Goal: Answer question/provide support

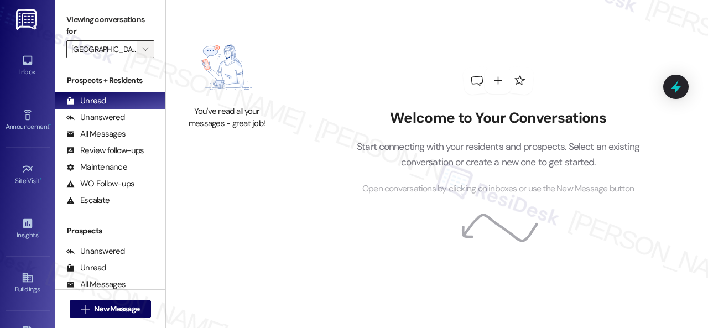
click at [142, 55] on span "" at bounding box center [145, 49] width 11 height 18
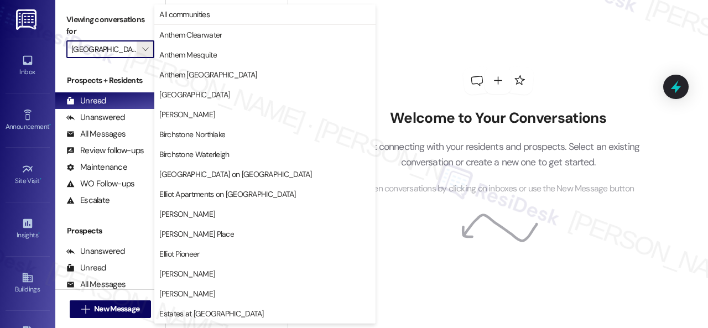
scroll to position [379, 0]
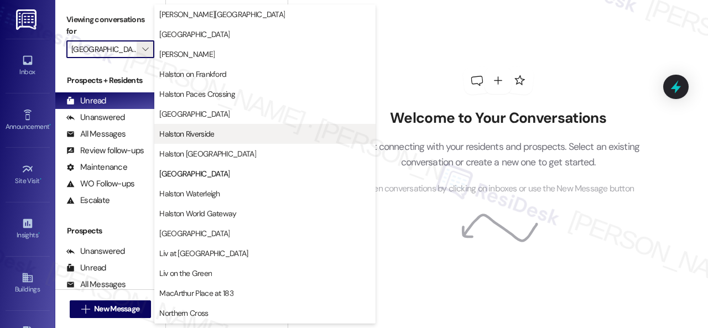
click at [198, 133] on span "Halston Riverside" at bounding box center [186, 133] width 55 height 11
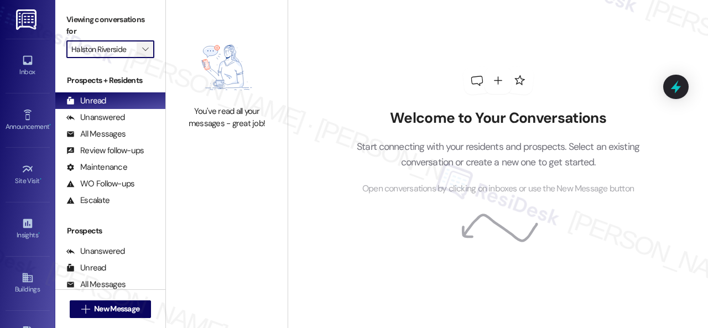
click at [153, 50] on button "" at bounding box center [146, 49] width 18 height 18
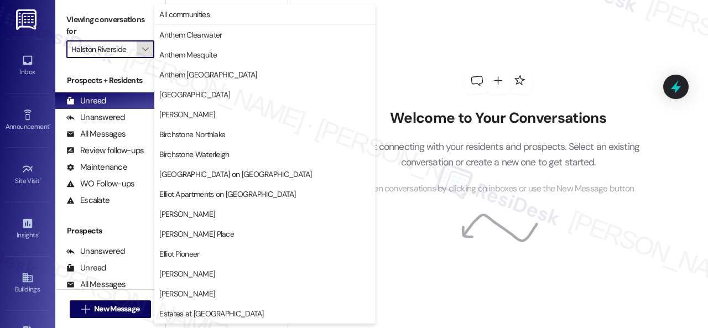
scroll to position [379, 0]
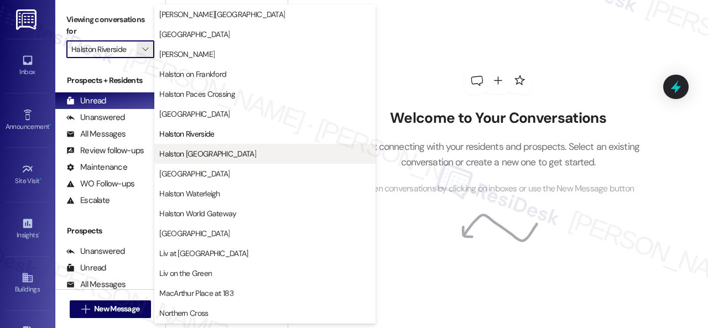
click at [204, 157] on span "Halston Shiloh Valley" at bounding box center [207, 153] width 97 height 11
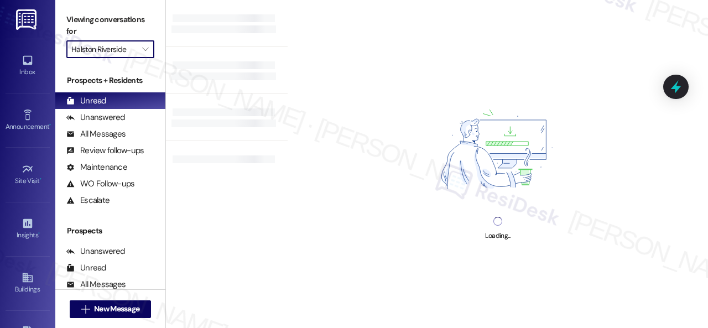
type input "Halston Shiloh Valley"
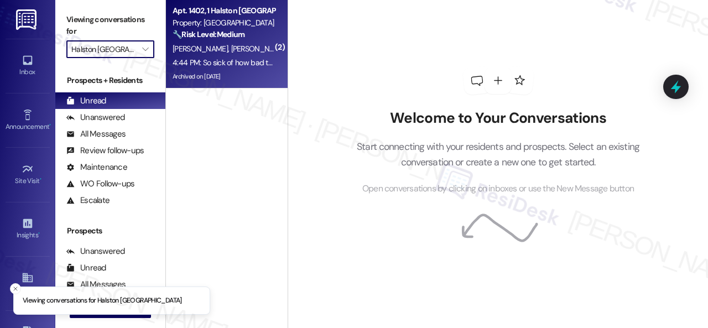
click at [256, 49] on div "B. Harris B. Hillhouse" at bounding box center [223, 49] width 104 height 14
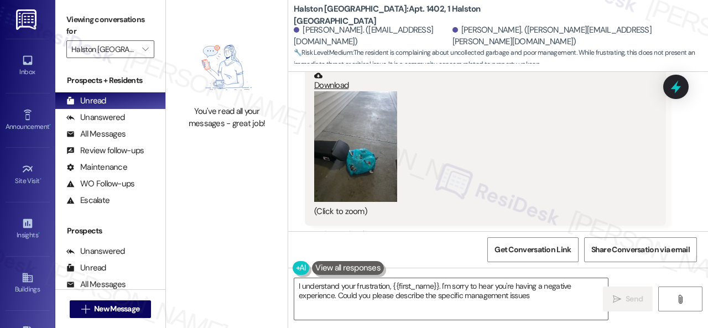
scroll to position [6203, 0]
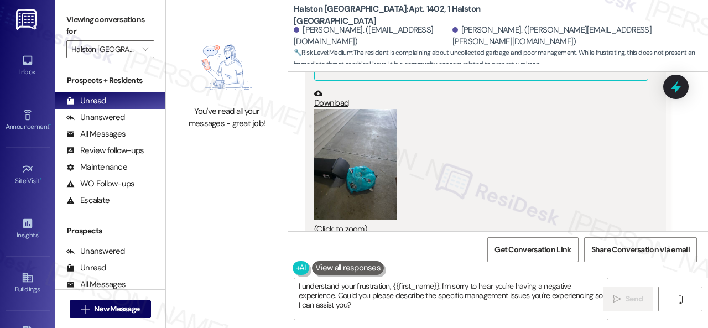
click at [366, 171] on button "Zoom image" at bounding box center [355, 164] width 83 height 111
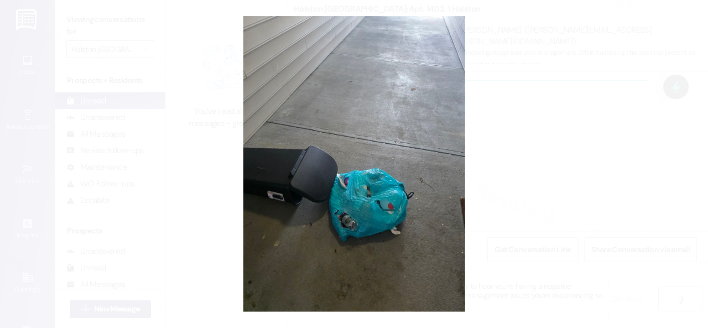
click at [400, 169] on button "Unzoom image" at bounding box center [354, 164] width 708 height 328
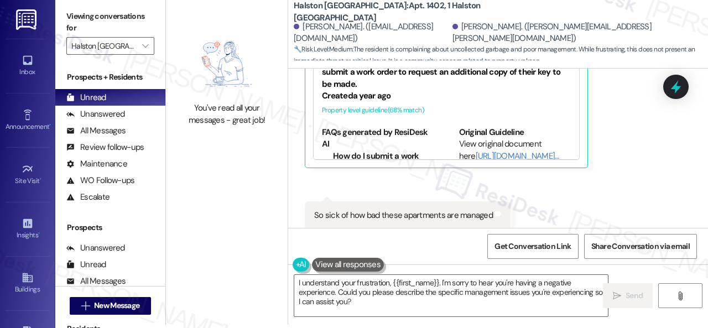
scroll to position [6480, 0]
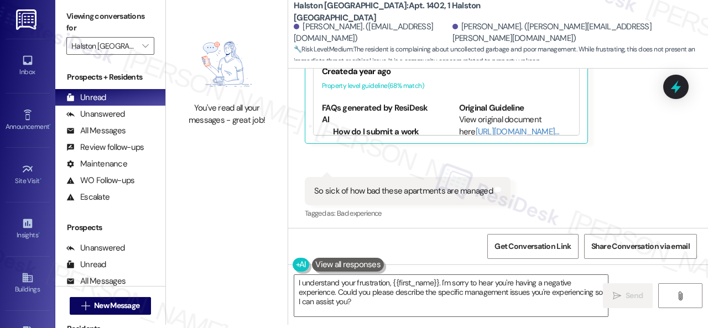
click at [264, 261] on div "You've read all your messages - great job! Halston Shiloh Valley: Apt. 1402, 1 …" at bounding box center [437, 161] width 542 height 328
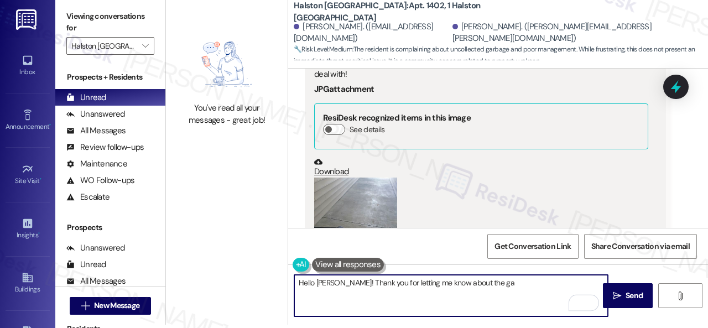
scroll to position [6093, 0]
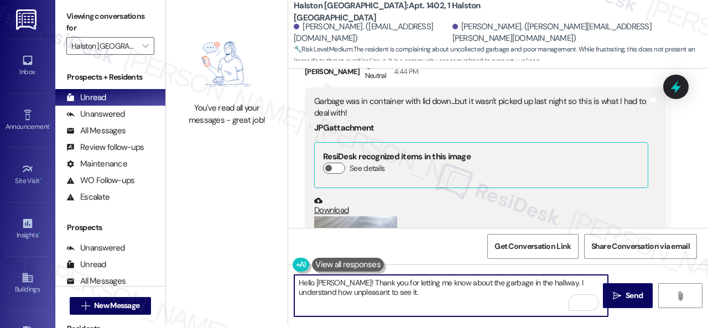
click at [547, 294] on textarea "Hello Brenda! Thank you for letting me know about the garbage in the hallway. I…" at bounding box center [450, 295] width 313 height 41
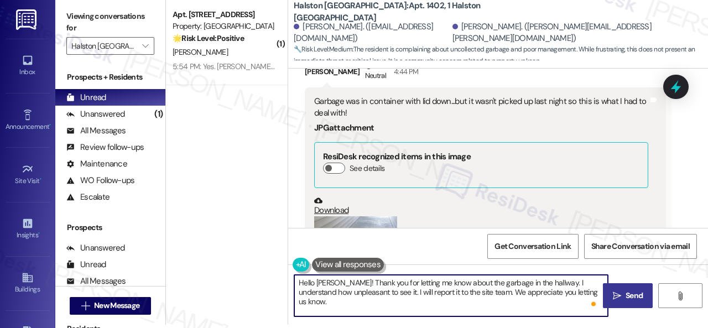
type textarea "Hello Brenda! Thank you for letting me know about the garbage in the hallway. I…"
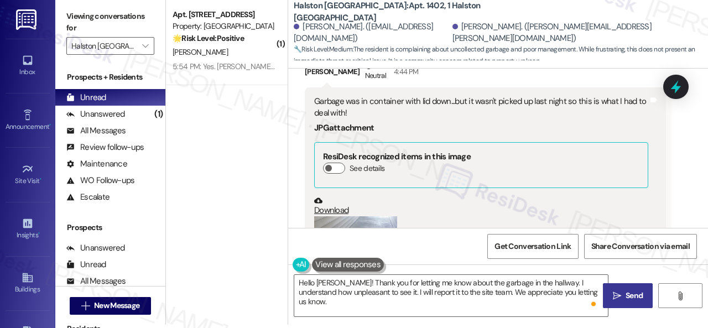
click at [612, 295] on icon "" at bounding box center [616, 295] width 8 height 9
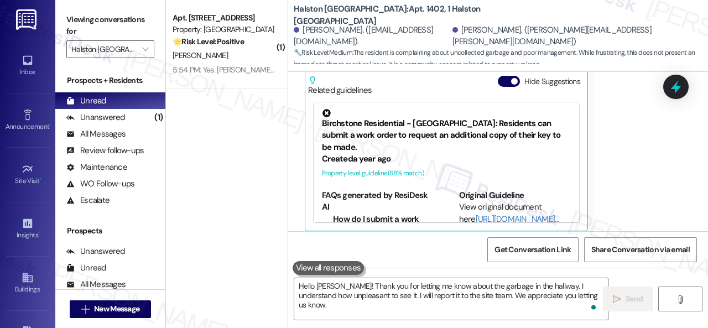
scroll to position [6479, 0]
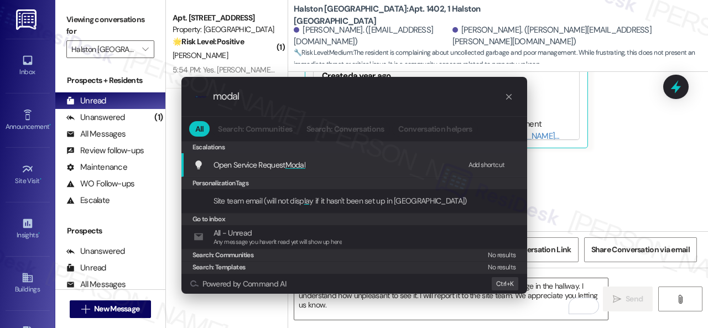
click at [475, 164] on div "Add shortcut" at bounding box center [486, 165] width 36 height 12
drag, startPoint x: 255, startPoint y: 97, endPoint x: 206, endPoint y: 97, distance: 49.2
click at [207, 97] on div ".cls-1{fill:#0a055f;}.cls-2{fill:#0cc4c4;} resideskLogoBlueOrange modal" at bounding box center [353, 96] width 345 height 39
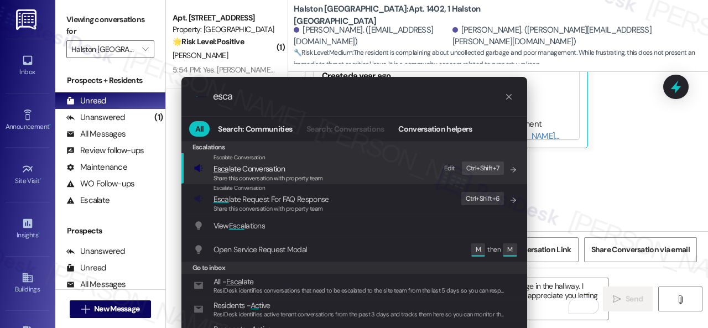
type input "esca"
click at [450, 167] on div "Edit" at bounding box center [449, 169] width 11 height 12
click at [246, 169] on span "Esca late Conversation" at bounding box center [248, 169] width 71 height 10
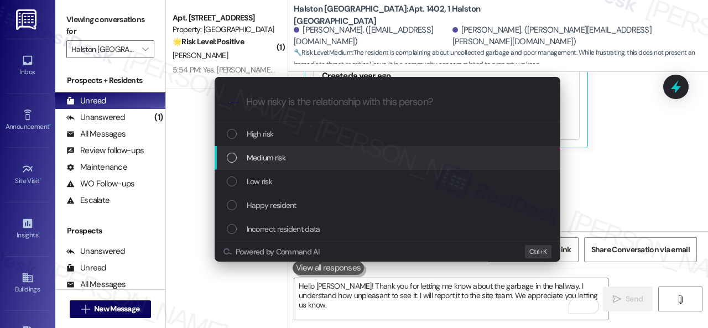
click at [264, 156] on span "Medium risk" at bounding box center [266, 157] width 39 height 12
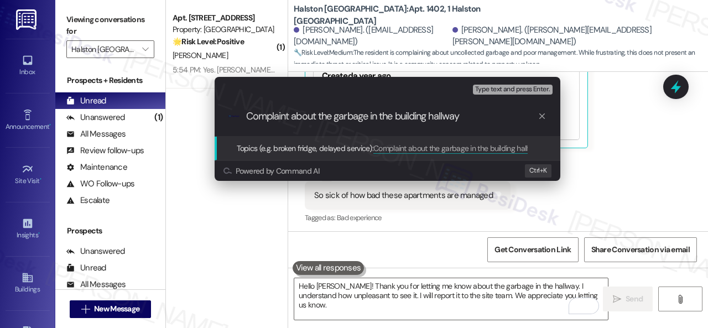
type input "Complaint about the garbage in the building hallway."
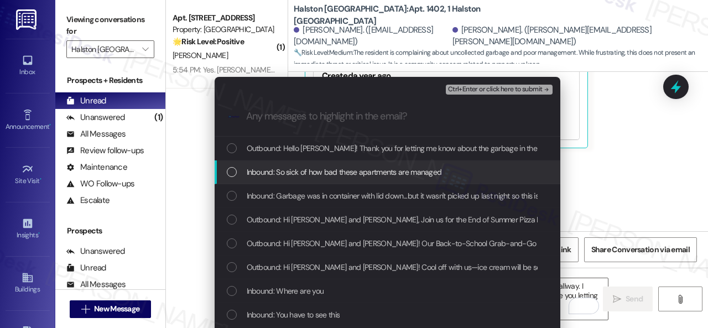
click at [299, 175] on span "Inbound: So sick of how bad these apartments are managed" at bounding box center [344, 172] width 195 height 12
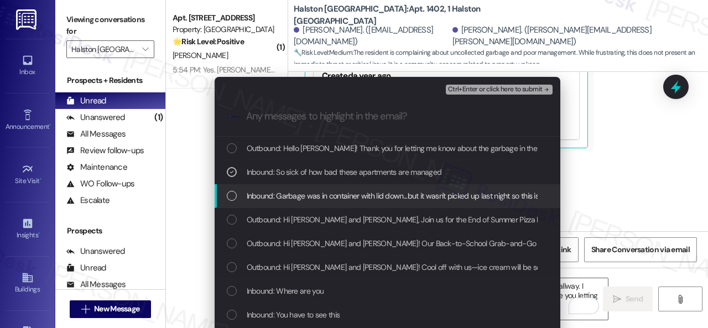
click at [297, 196] on span "Inbound: Garbage was in container with lid down...but it wasn't picked up last …" at bounding box center [431, 196] width 369 height 12
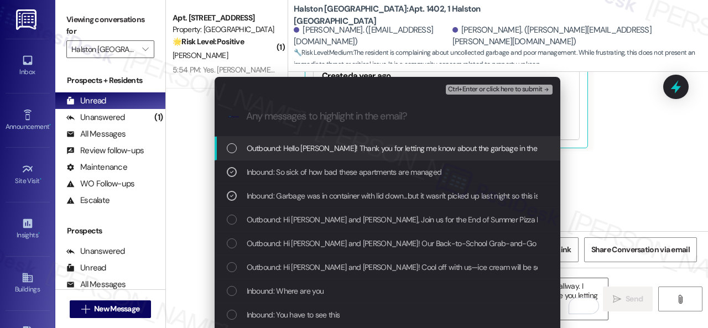
click at [485, 88] on span "Ctrl+Enter or click here to submit" at bounding box center [495, 90] width 95 height 8
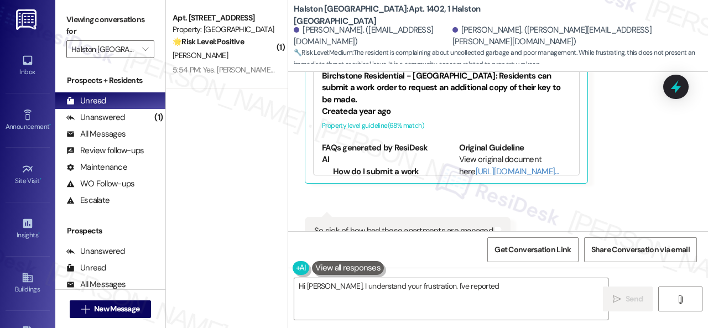
scroll to position [6419, 0]
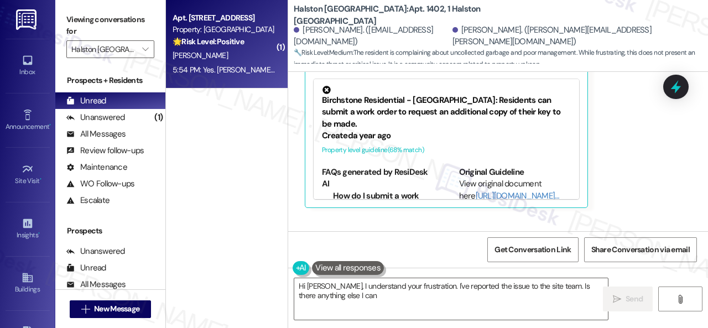
click at [246, 57] on div "A. Meeks" at bounding box center [223, 56] width 104 height 14
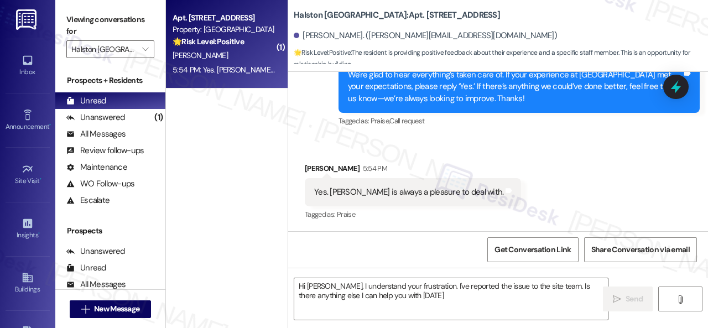
scroll to position [564, 0]
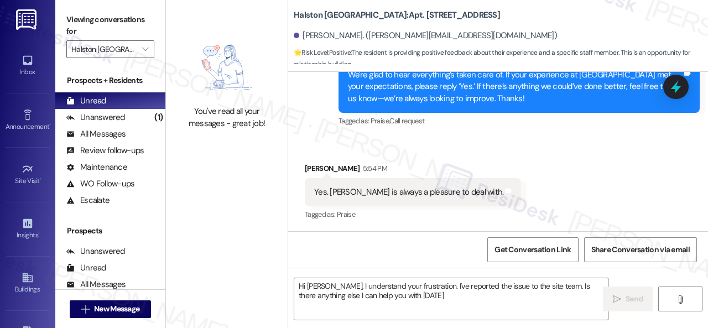
click at [350, 138] on div "Sent via SMS Sarah (ResiDesk) 3:34 PM We're glad to hear everything’s taken car…" at bounding box center [519, 87] width 378 height 101
click at [392, 308] on textarea "Hi Brenda, I understand your frustration. I've reported the issue to the site t…" at bounding box center [450, 298] width 313 height 41
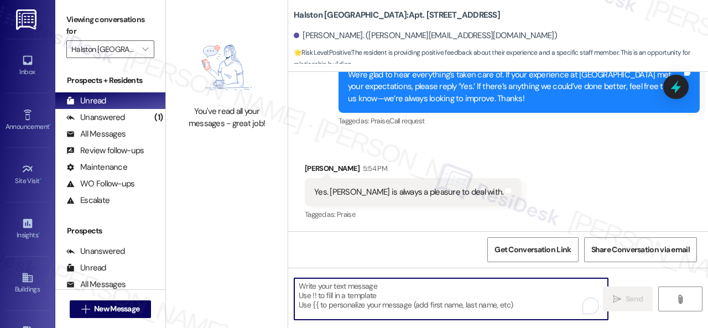
paste textarea "Thanks for your feedback. We appreciate it. Enjoy your day!"
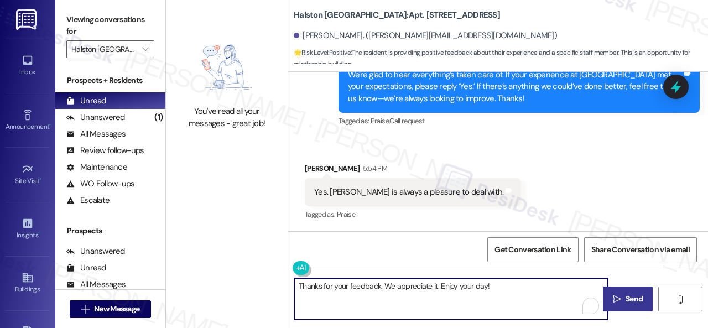
type textarea "Thanks for your feedback. We appreciate it. Enjoy your day!"
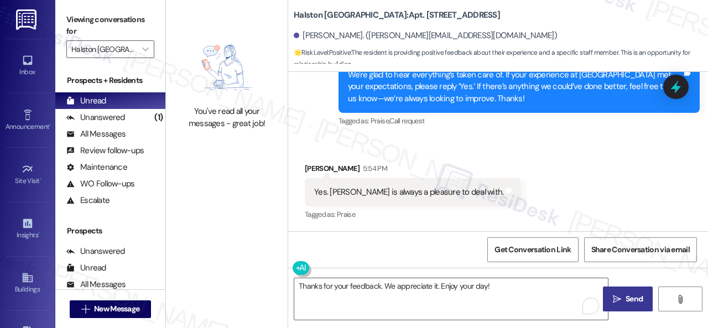
drag, startPoint x: 616, startPoint y: 301, endPoint x: 616, endPoint y: 294, distance: 7.8
click at [617, 301] on icon "" at bounding box center [616, 299] width 8 height 9
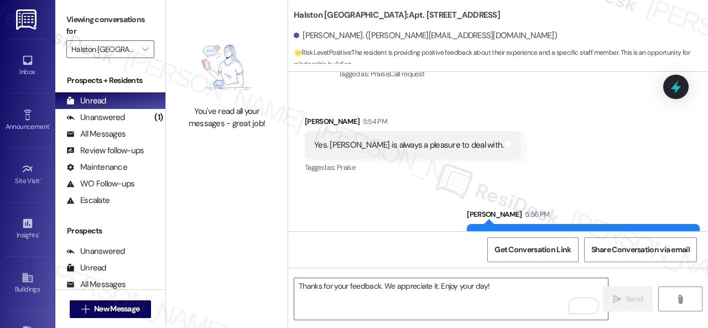
scroll to position [652, 0]
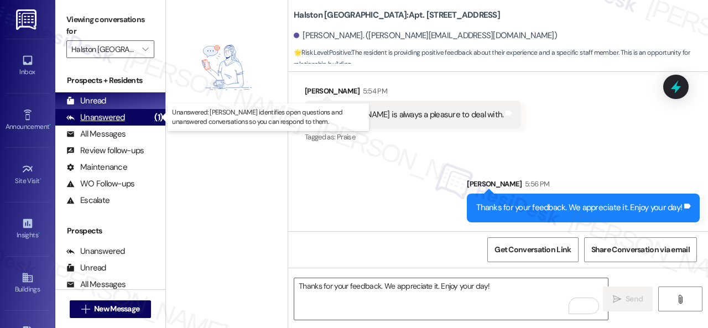
click at [144, 114] on div "Unanswered (1)" at bounding box center [110, 117] width 110 height 17
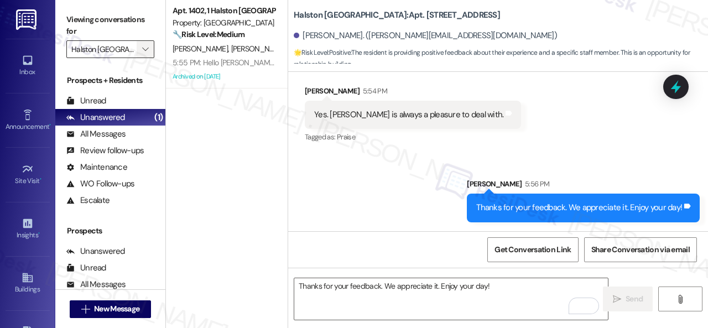
click at [147, 50] on icon "" at bounding box center [145, 49] width 6 height 9
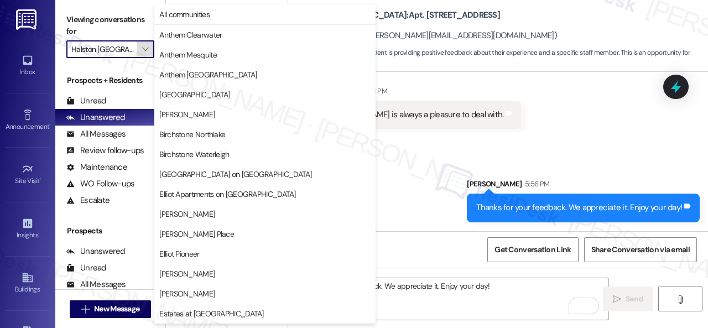
scroll to position [379, 0]
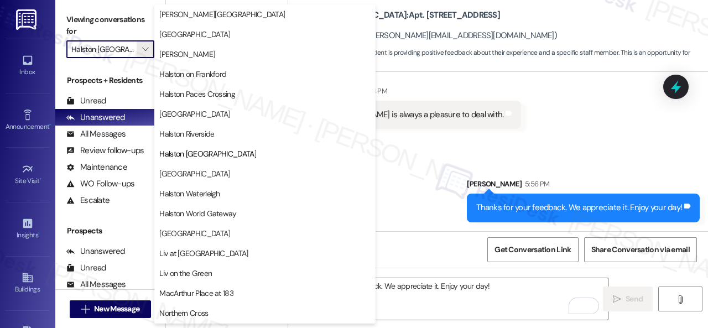
click at [186, 170] on span "Halston South Point" at bounding box center [194, 173] width 70 height 11
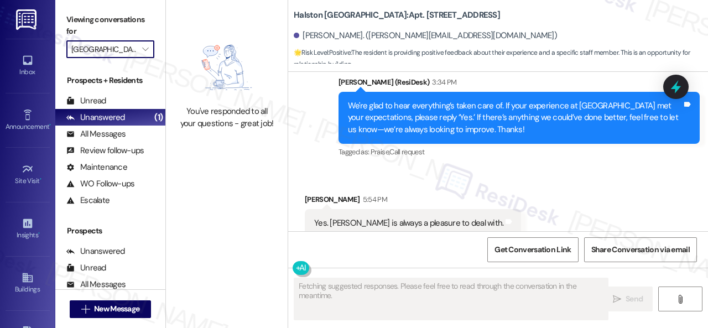
scroll to position [575, 0]
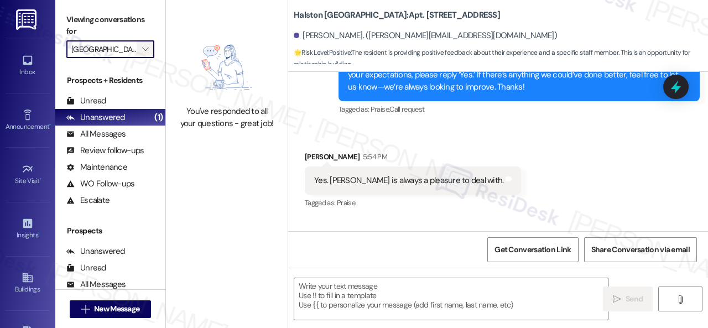
click at [139, 54] on button "" at bounding box center [146, 49] width 18 height 18
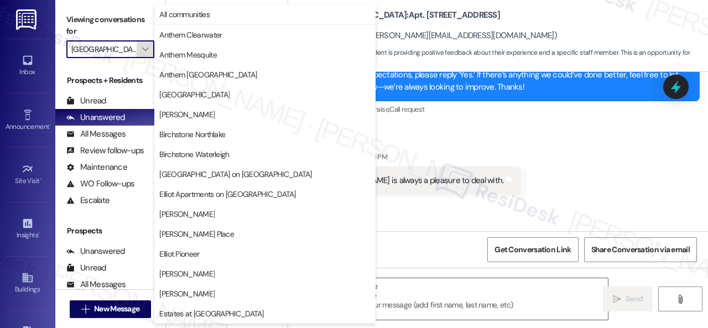
scroll to position [379, 0]
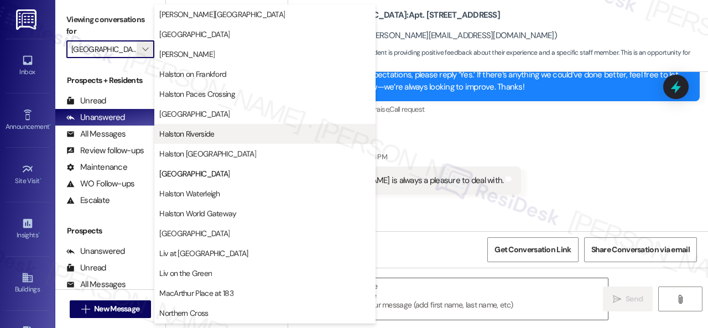
click at [191, 128] on span "Halston Riverside" at bounding box center [186, 133] width 55 height 11
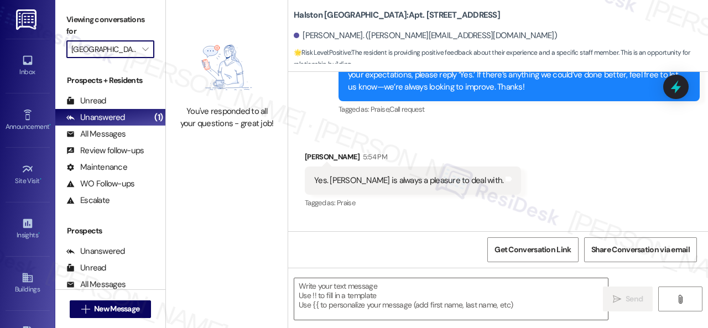
type input "Halston Riverside"
